Goal: Use online tool/utility: Utilize a website feature to perform a specific function

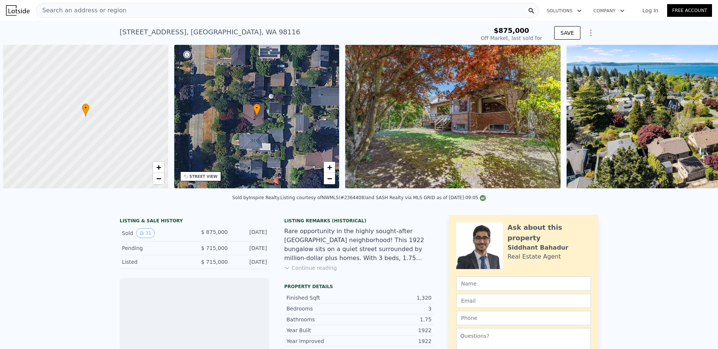
scroll to position [0, 3]
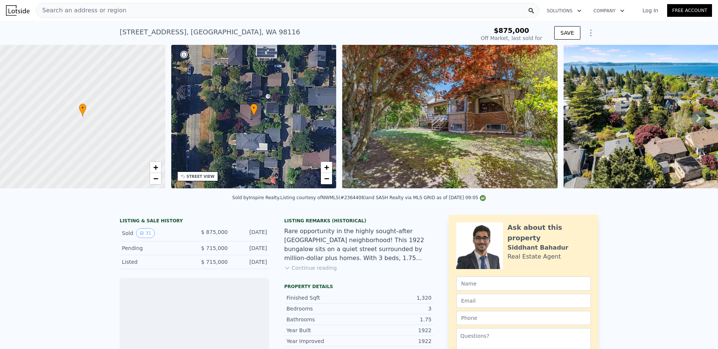
click at [589, 34] on icon "Show Options" at bounding box center [590, 32] width 9 height 9
type input "-$ 944,076"
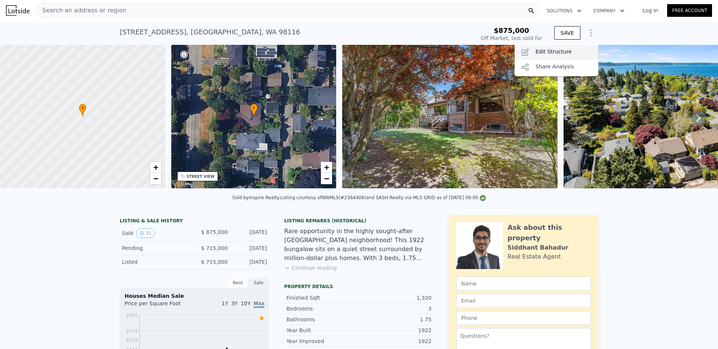
click at [567, 49] on div "Edit Structure" at bounding box center [557, 52] width 84 height 15
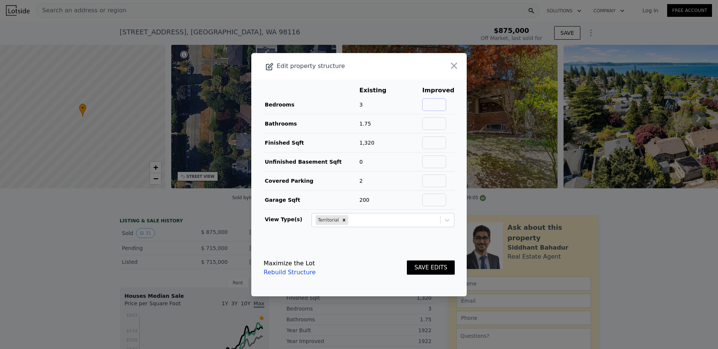
click at [430, 102] on input "text" at bounding box center [434, 104] width 24 height 13
type input "3"
click at [442, 119] on input "text" at bounding box center [434, 123] width 24 height 13
type input "2.75"
click at [445, 142] on input "text" at bounding box center [434, 143] width 24 height 13
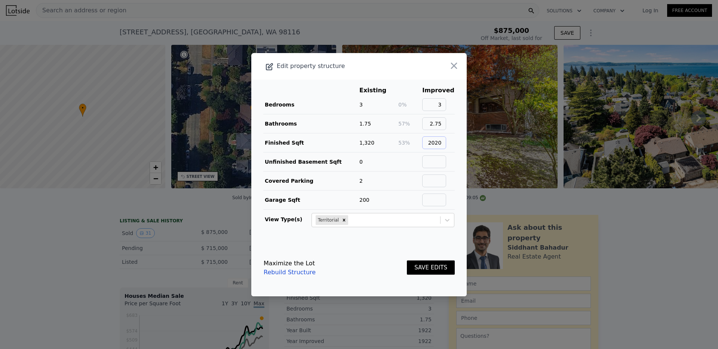
type input "2020"
click at [421, 166] on td at bounding box center [410, 161] width 24 height 19
click at [438, 198] on input "text" at bounding box center [434, 200] width 24 height 13
drag, startPoint x: 441, startPoint y: 199, endPoint x: 454, endPoint y: 199, distance: 13.1
click at [454, 199] on td "410" at bounding box center [438, 199] width 33 height 19
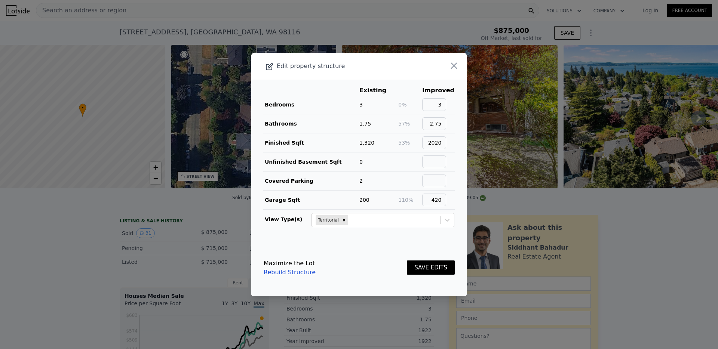
click at [426, 265] on button "SAVE EDITS" at bounding box center [431, 268] width 48 height 15
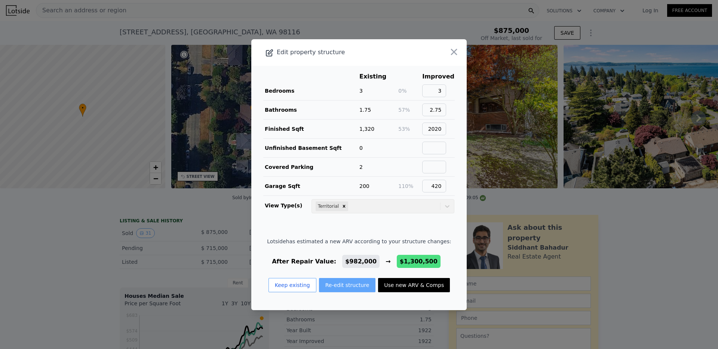
click at [348, 288] on button "Re-edit structure" at bounding box center [347, 285] width 57 height 14
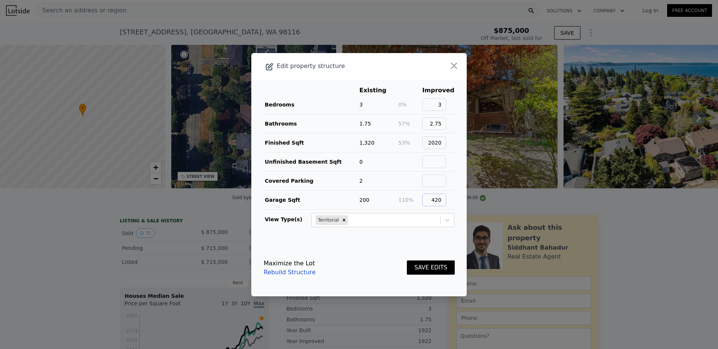
click at [443, 199] on input "420" at bounding box center [434, 200] width 24 height 13
click at [434, 271] on button "SAVE EDITS" at bounding box center [431, 268] width 48 height 15
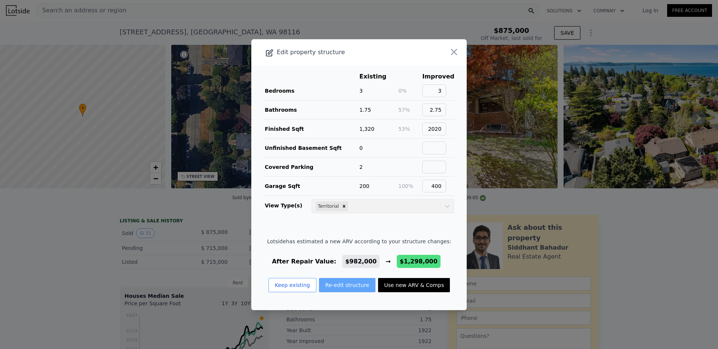
click at [353, 288] on button "Re-edit structure" at bounding box center [347, 285] width 57 height 14
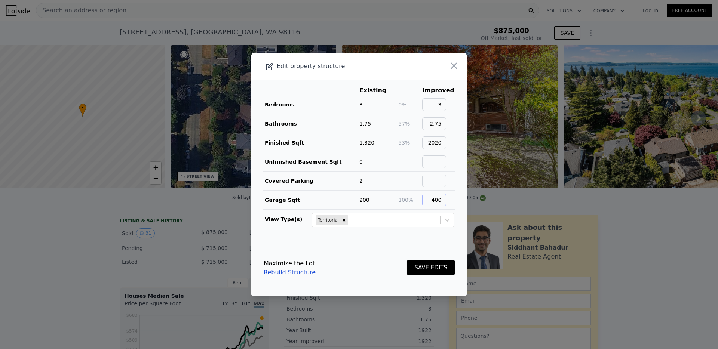
click at [441, 200] on input "400" at bounding box center [434, 200] width 24 height 13
type input "420"
drag, startPoint x: 435, startPoint y: 123, endPoint x: 461, endPoint y: 123, distance: 26.2
click at [461, 123] on main "Existing Improved Bedrooms 3 0% 3 Bathrooms 1.75 57% 2.75 Finished Sqft 1,320 5…" at bounding box center [358, 160] width 215 height 160
type input "3"
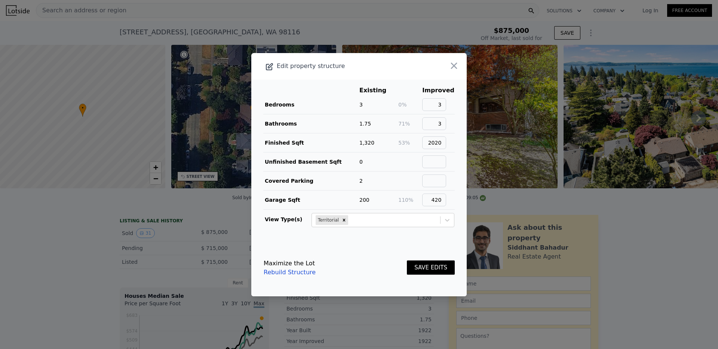
click at [426, 272] on button "SAVE EDITS" at bounding box center [431, 268] width 48 height 15
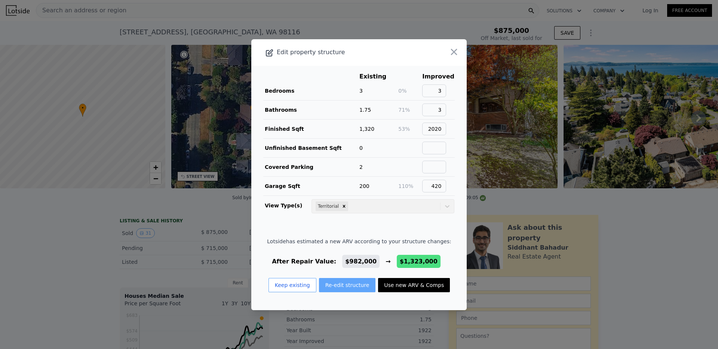
click at [330, 291] on button "Re-edit structure" at bounding box center [347, 285] width 57 height 14
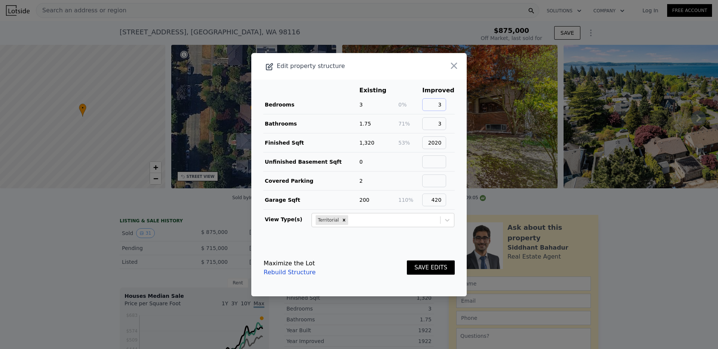
drag, startPoint x: 439, startPoint y: 99, endPoint x: 481, endPoint y: 99, distance: 41.9
click at [481, 99] on div "​ Edit property structure Existing Improved Bedrooms 3 0% 3 Bathrooms 1.75 71% …" at bounding box center [359, 174] width 718 height 349
drag, startPoint x: 436, startPoint y: 108, endPoint x: 460, endPoint y: 108, distance: 24.3
click at [460, 108] on main "Existing Improved Bedrooms 3 0% 3 Bathrooms 1.75 71% 3 Finished Sqft 1,320 53% …" at bounding box center [358, 160] width 215 height 160
drag, startPoint x: 444, startPoint y: 105, endPoint x: 450, endPoint y: 105, distance: 6.4
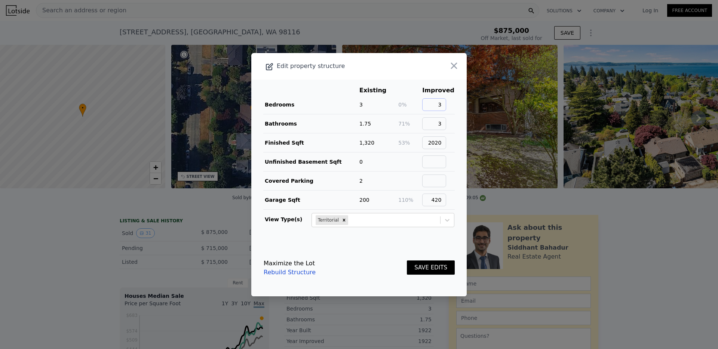
click at [446, 105] on input "3" at bounding box center [434, 104] width 24 height 13
type input "4"
drag, startPoint x: 440, startPoint y: 126, endPoint x: 456, endPoint y: 126, distance: 16.5
click at [456, 126] on main "Existing Improved Bedrooms 3 33% 4 Bathrooms 1.75 71% 3 Finished Sqft 1,320 53%…" at bounding box center [358, 160] width 215 height 160
type input "2.75"
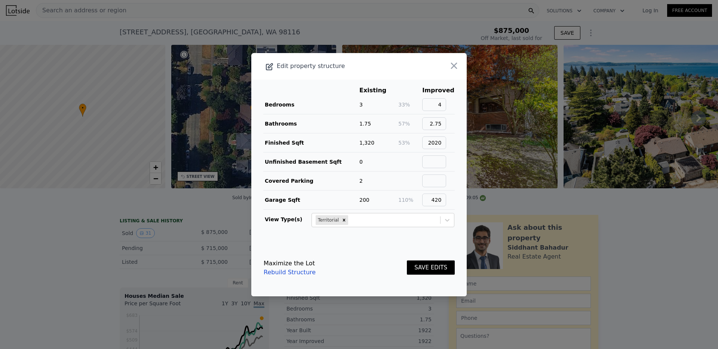
click at [435, 270] on button "SAVE EDITS" at bounding box center [431, 268] width 48 height 15
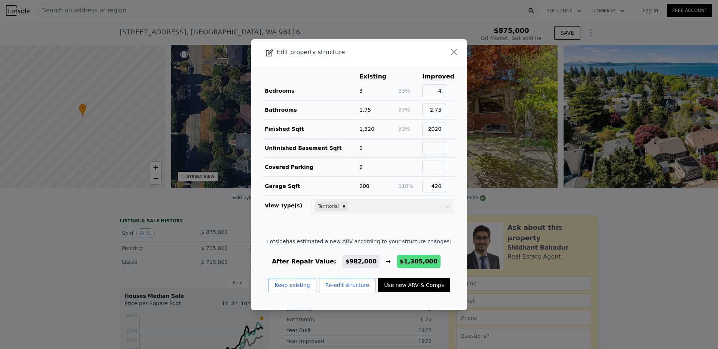
click at [410, 292] on button "Use new ARV & Comps" at bounding box center [414, 285] width 72 height 14
type input "2"
type input "3"
type input "1620"
type input "2490"
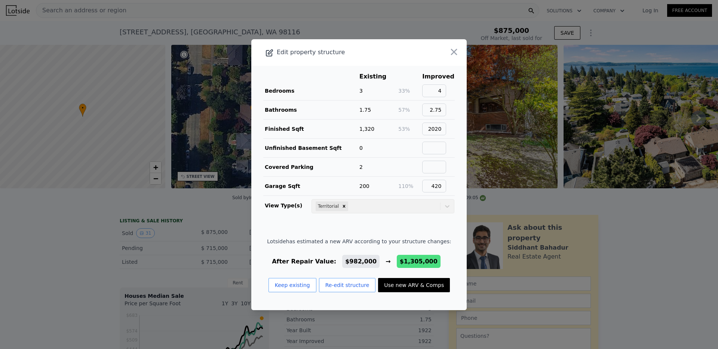
type input "3700"
checkbox input "false"
type input "$ 1,305,000"
type input "$ 265,054"
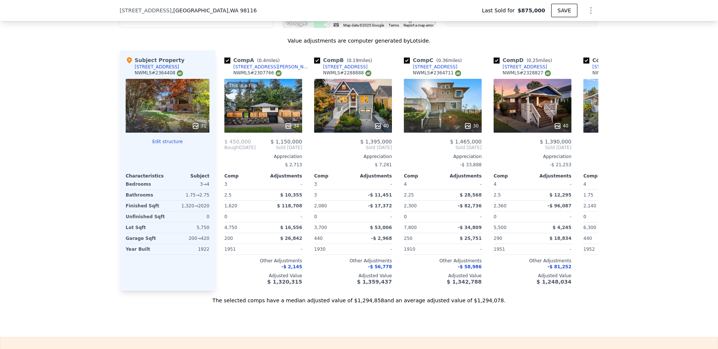
scroll to position [877, 0]
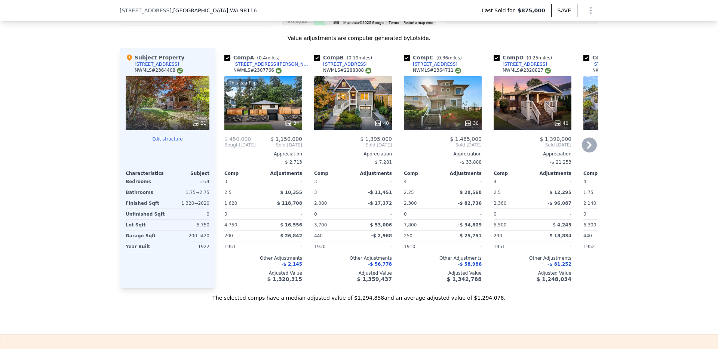
click at [358, 94] on div "40" at bounding box center [353, 103] width 78 height 54
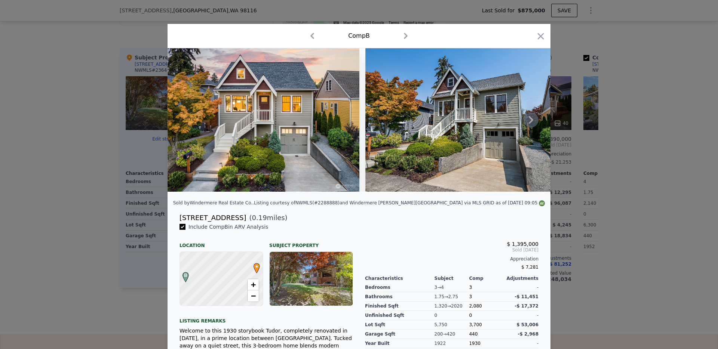
click at [536, 117] on icon at bounding box center [531, 120] width 15 height 15
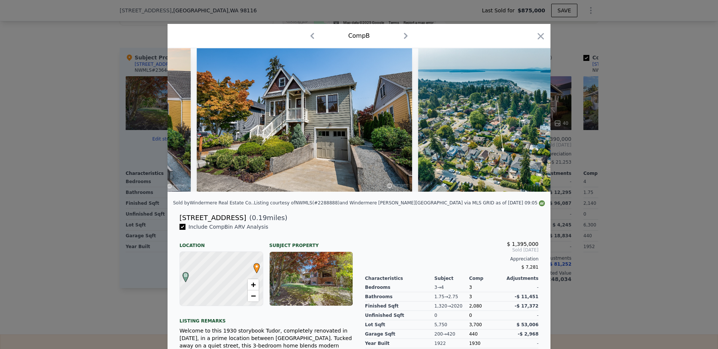
scroll to position [0, 180]
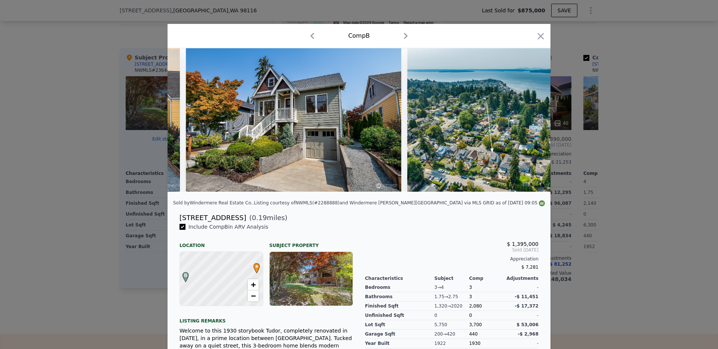
click at [536, 117] on div at bounding box center [359, 120] width 383 height 144
click at [536, 117] on icon at bounding box center [531, 120] width 15 height 15
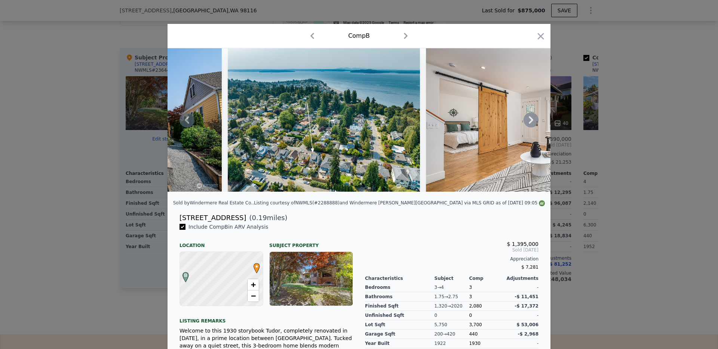
click at [536, 117] on icon at bounding box center [531, 120] width 15 height 15
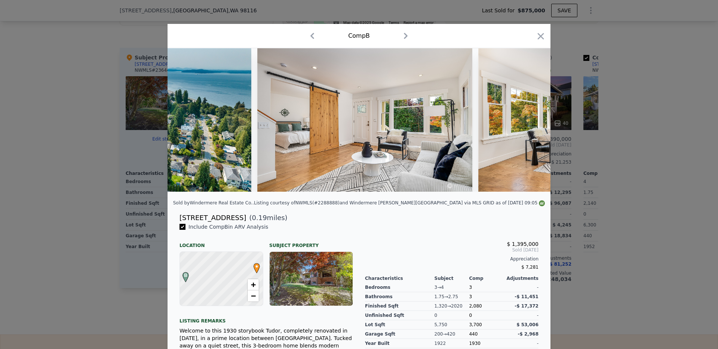
scroll to position [0, 539]
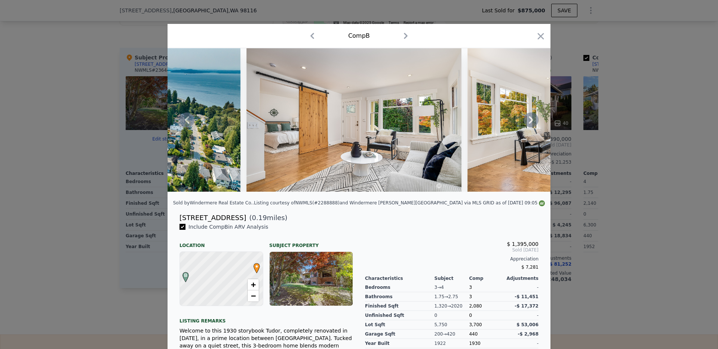
click at [536, 117] on icon at bounding box center [531, 120] width 15 height 15
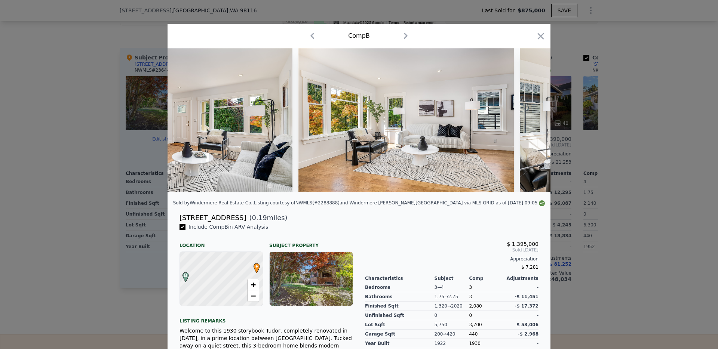
scroll to position [0, 718]
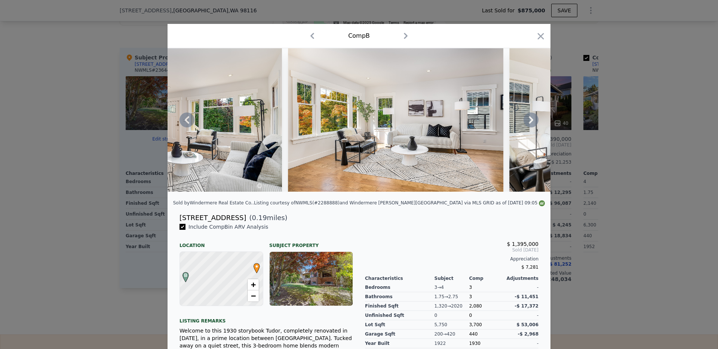
click at [536, 117] on icon at bounding box center [531, 120] width 15 height 15
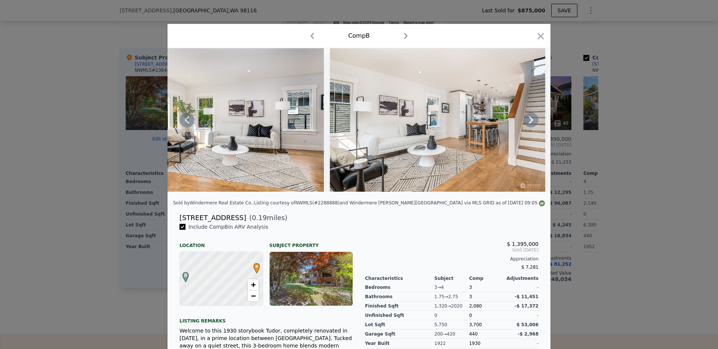
click at [536, 117] on icon at bounding box center [531, 120] width 15 height 15
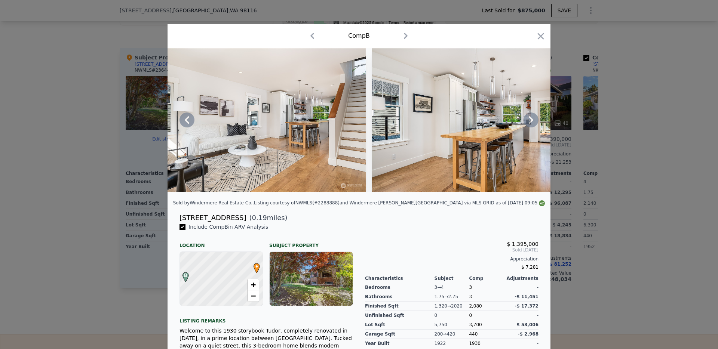
click at [536, 117] on icon at bounding box center [531, 120] width 15 height 15
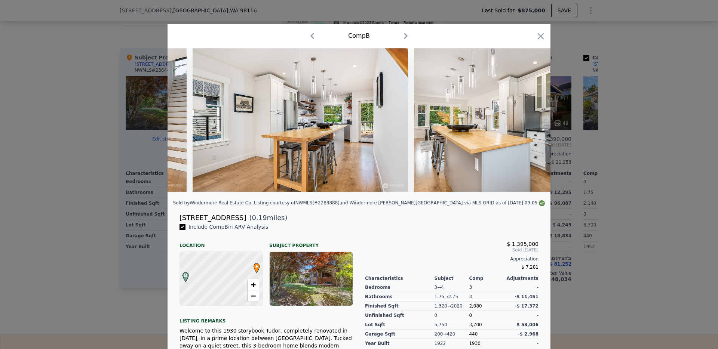
scroll to position [0, 1257]
click at [542, 31] on icon "button" at bounding box center [541, 36] width 10 height 10
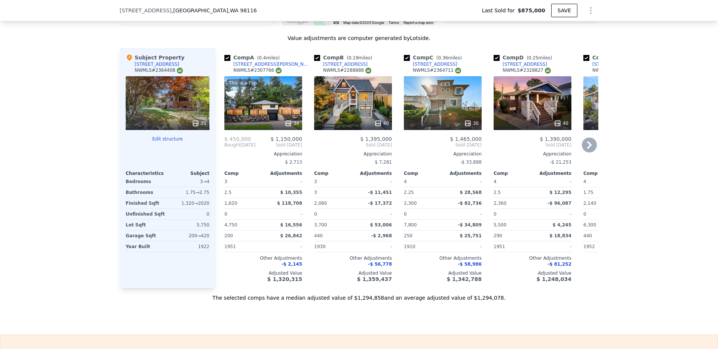
click at [591, 144] on icon at bounding box center [589, 144] width 4 height 7
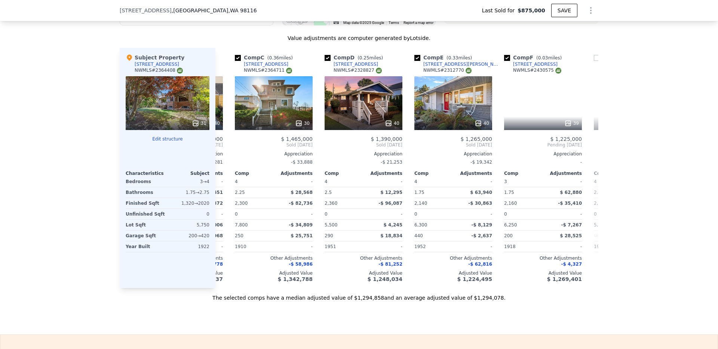
scroll to position [0, 180]
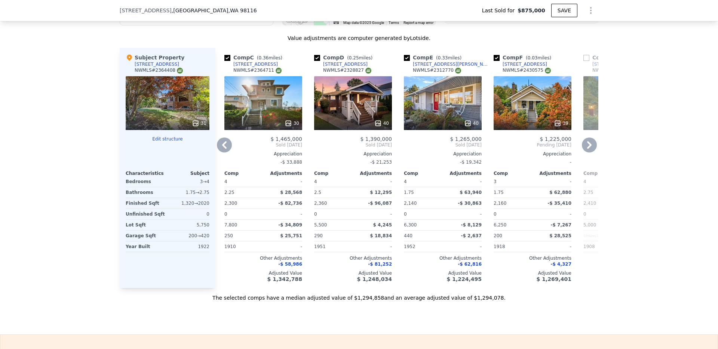
click at [548, 106] on div "39" at bounding box center [533, 103] width 78 height 54
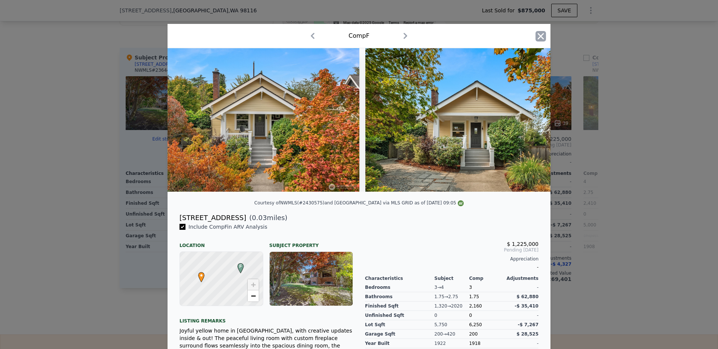
click at [541, 36] on icon "button" at bounding box center [541, 36] width 6 height 6
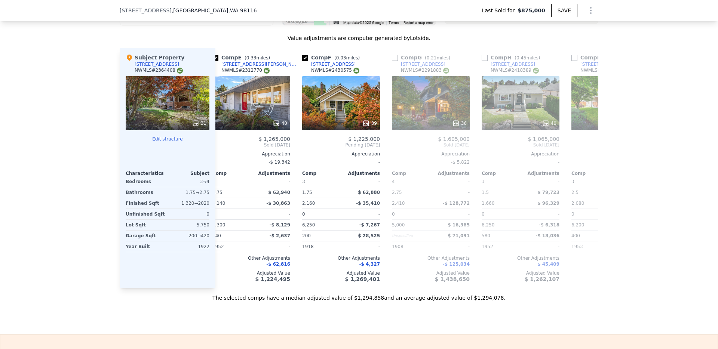
scroll to position [0, 374]
